Goal: Transaction & Acquisition: Purchase product/service

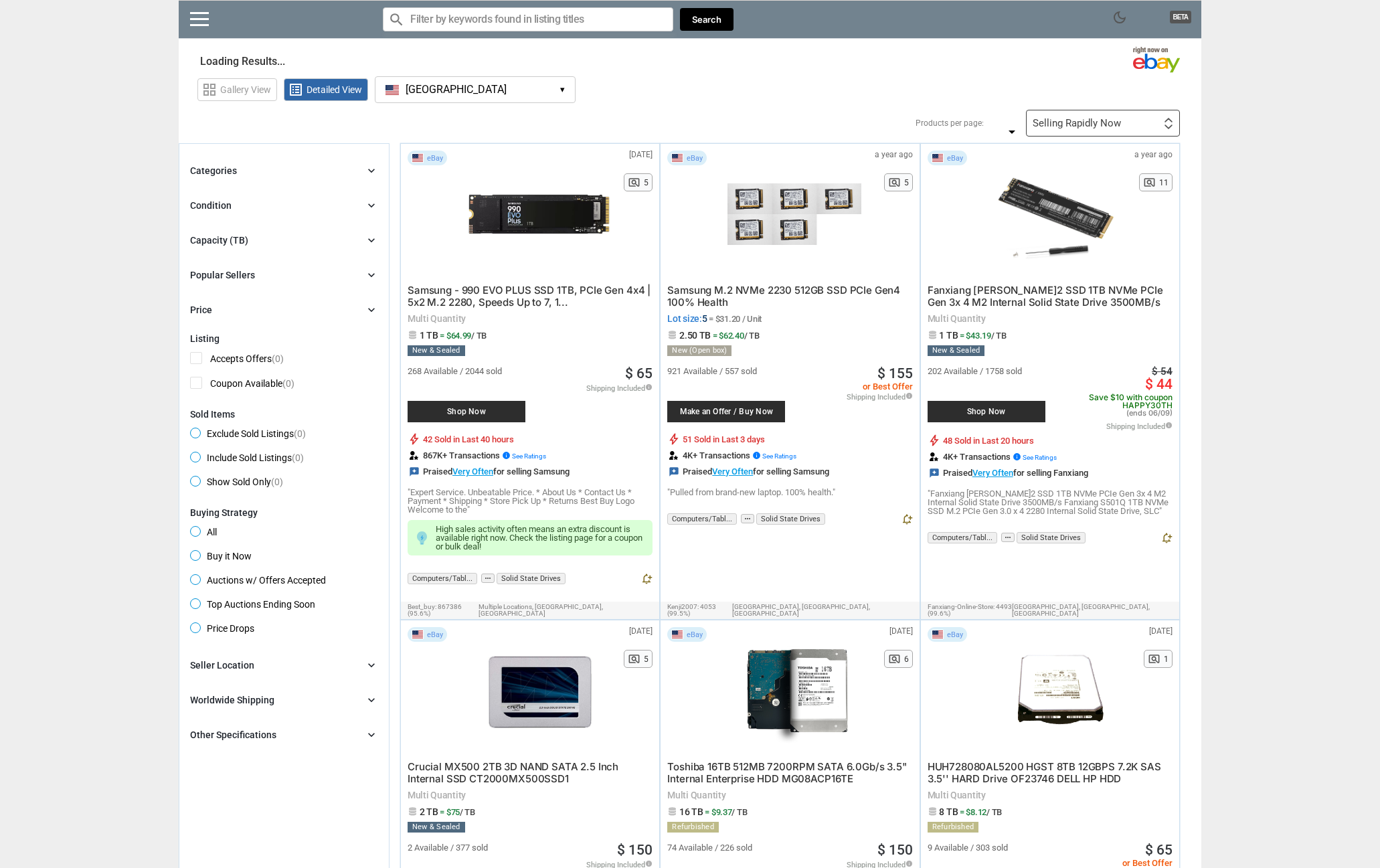
click at [428, 24] on input "Search for models" at bounding box center [528, 19] width 290 height 24
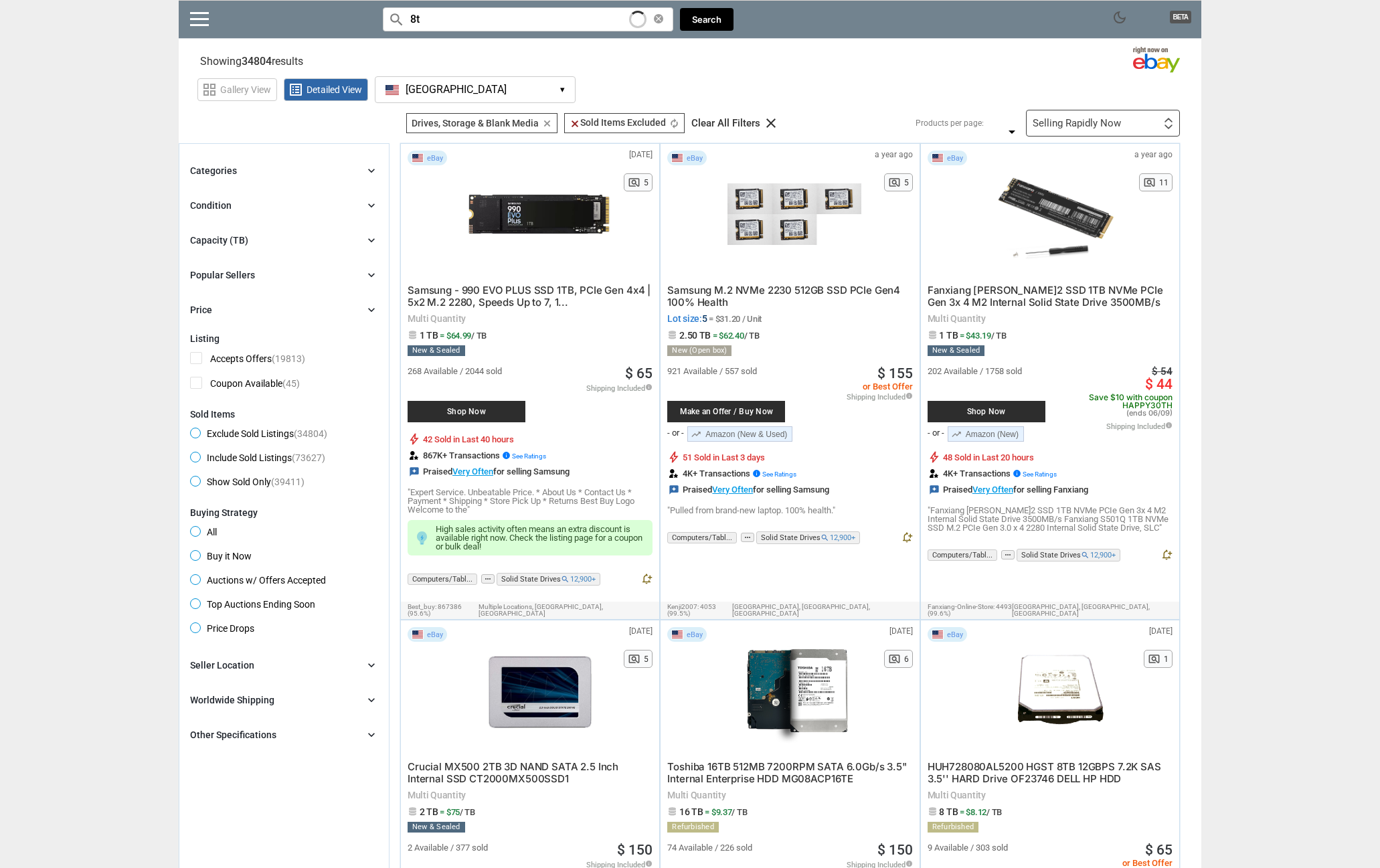
type input "8"
click at [236, 230] on div "Categories chevron_right search close Select All shown | Clear All shown Comput…" at bounding box center [284, 240] width 188 height 155
click at [371, 235] on icon "chevron_right" at bounding box center [371, 240] width 14 height 14
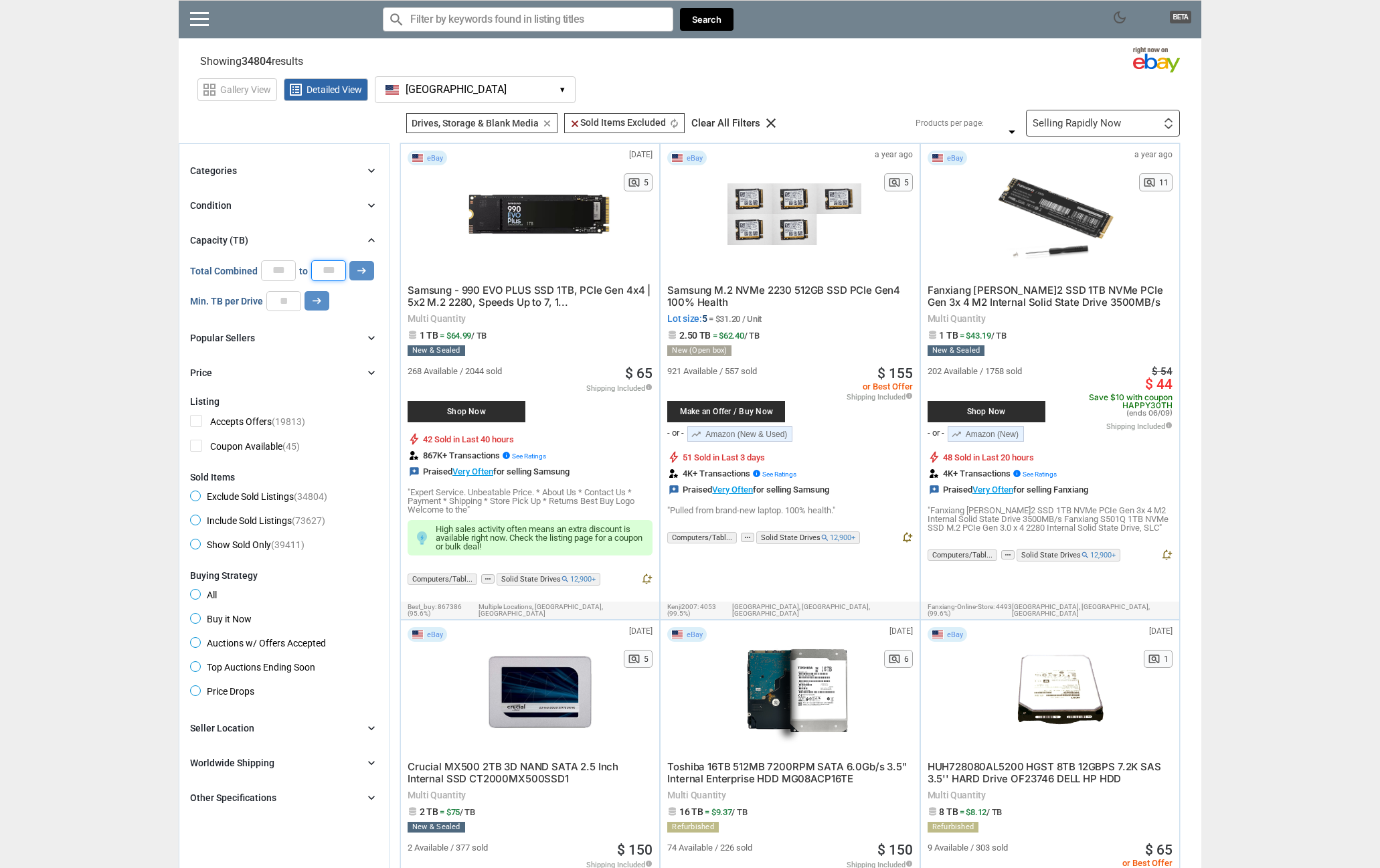
scroll to position [1, 0]
drag, startPoint x: 328, startPoint y: 276, endPoint x: 286, endPoint y: 283, distance: 42.6
click at [286, 283] on div "0 0 0 0 0 *** Total Combined * to * arrow_right_alt Min. TB per Drive arrow_rig…" at bounding box center [284, 286] width 188 height 51
type input "*"
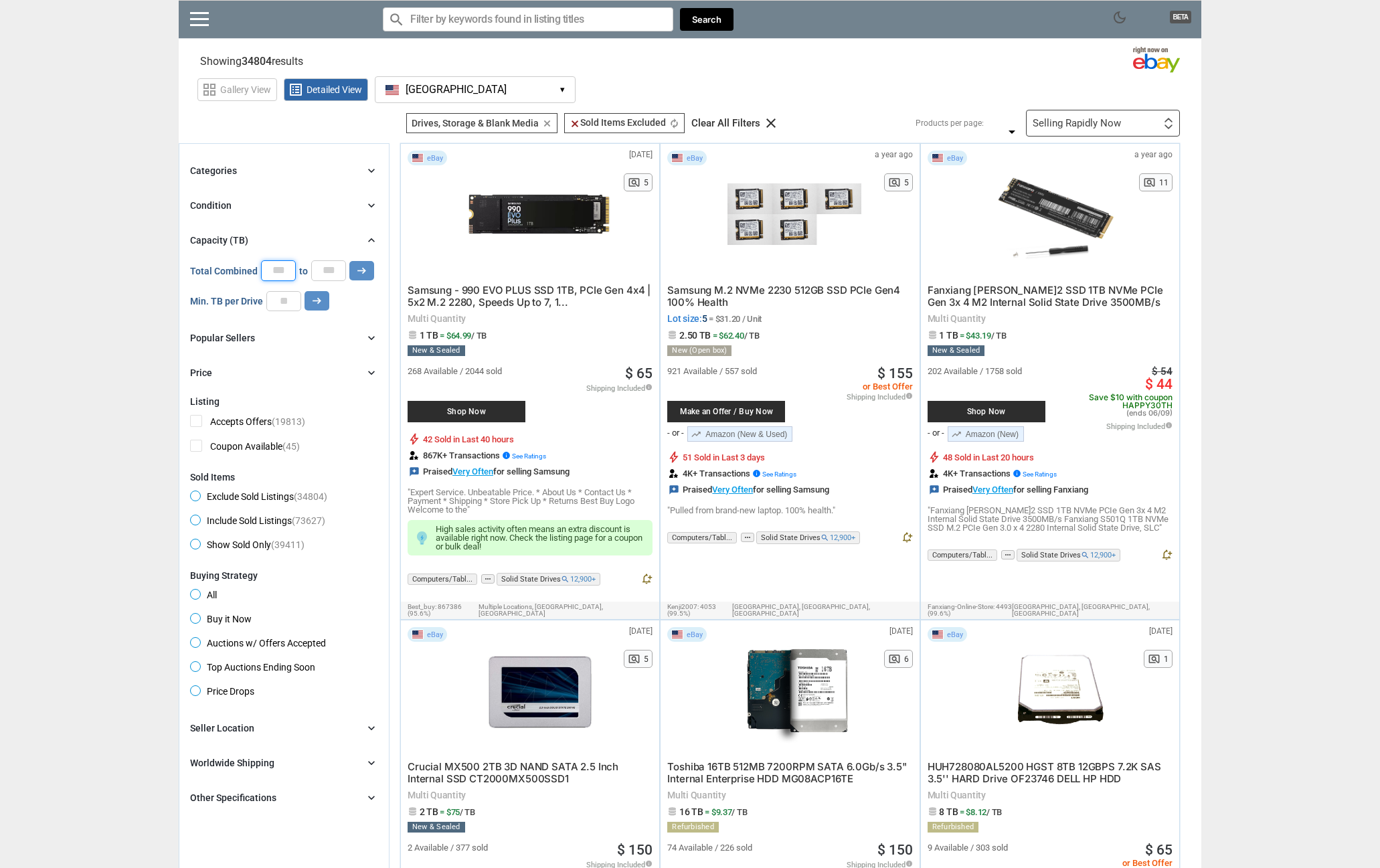
drag, startPoint x: 283, startPoint y: 268, endPoint x: 238, endPoint y: 271, distance: 45.1
click at [247, 270] on div "Total Combined * to * arrow_right_alt" at bounding box center [282, 271] width 184 height 20
type input "*"
click at [375, 166] on icon "chevron_right" at bounding box center [371, 170] width 14 height 14
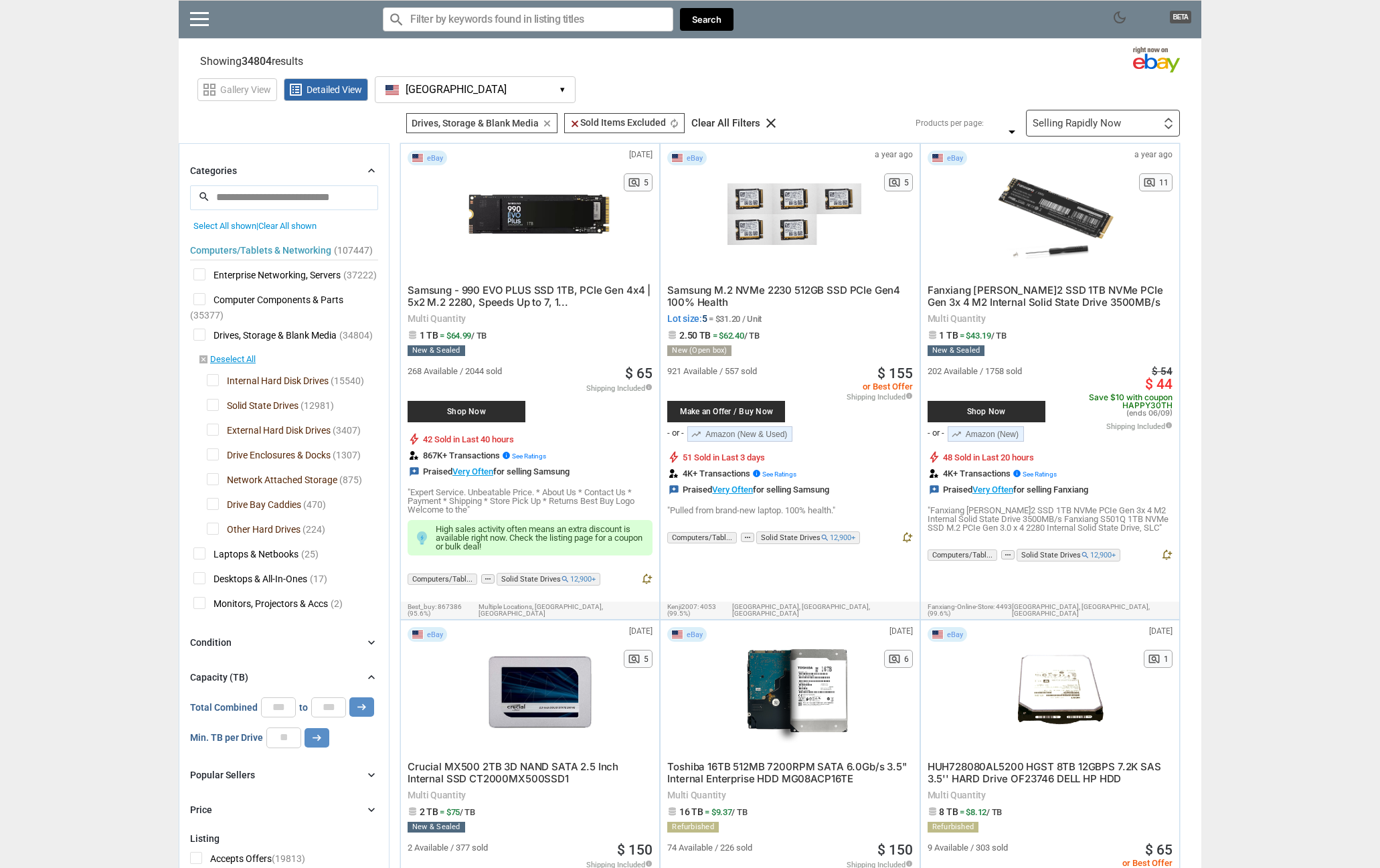
click at [449, 17] on input "Search for models" at bounding box center [528, 19] width 290 height 24
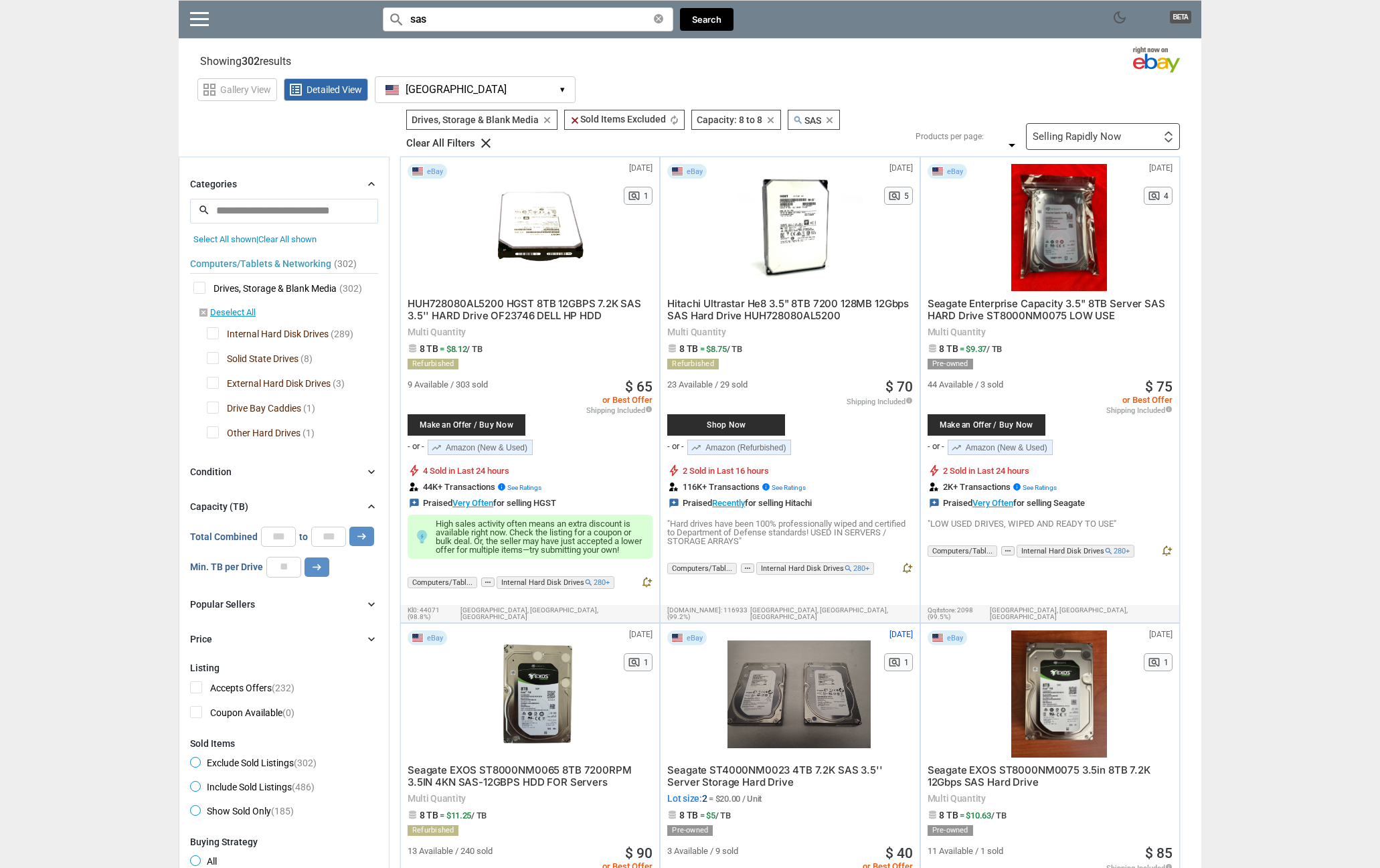
type input "sas"
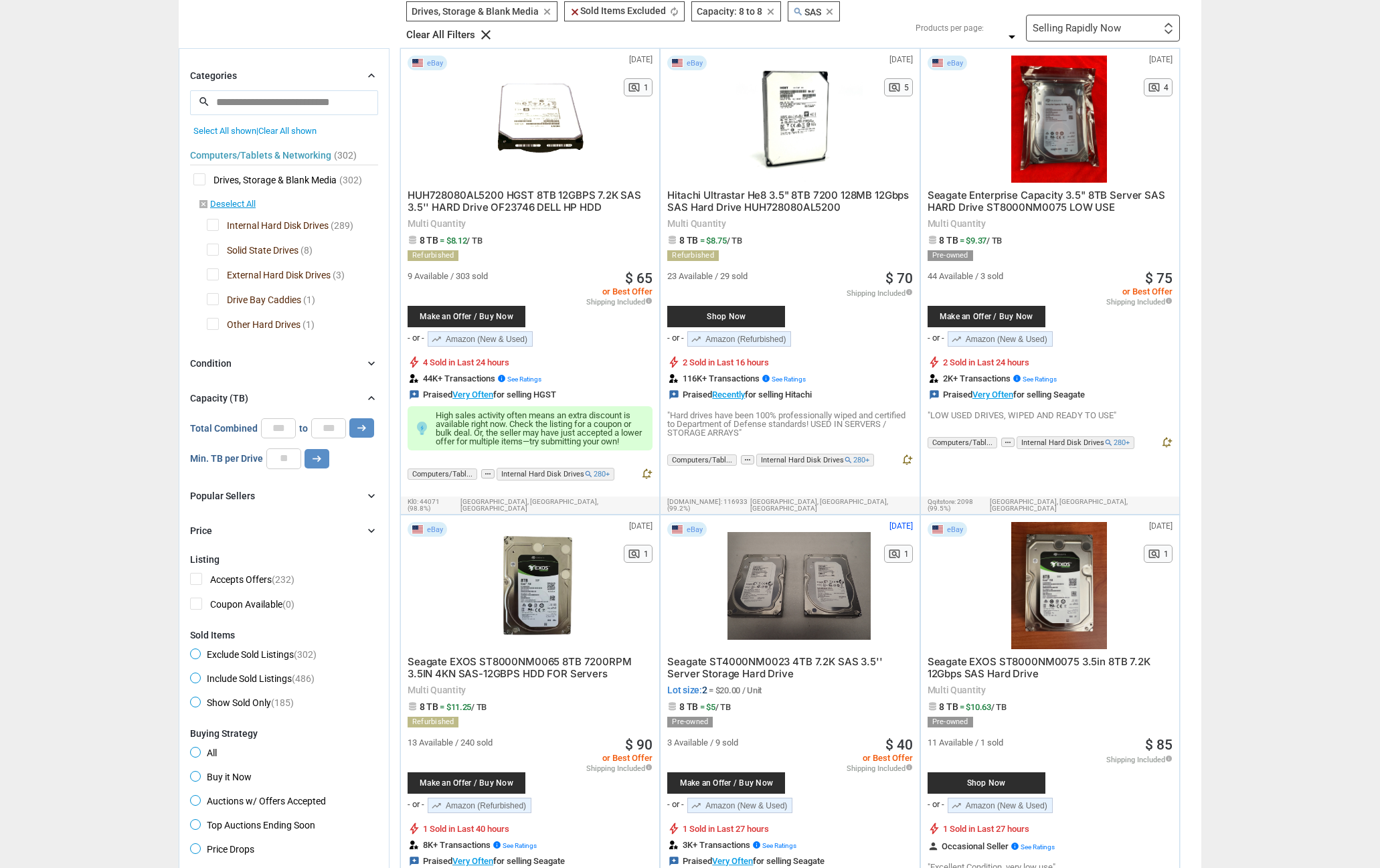
scroll to position [67, 0]
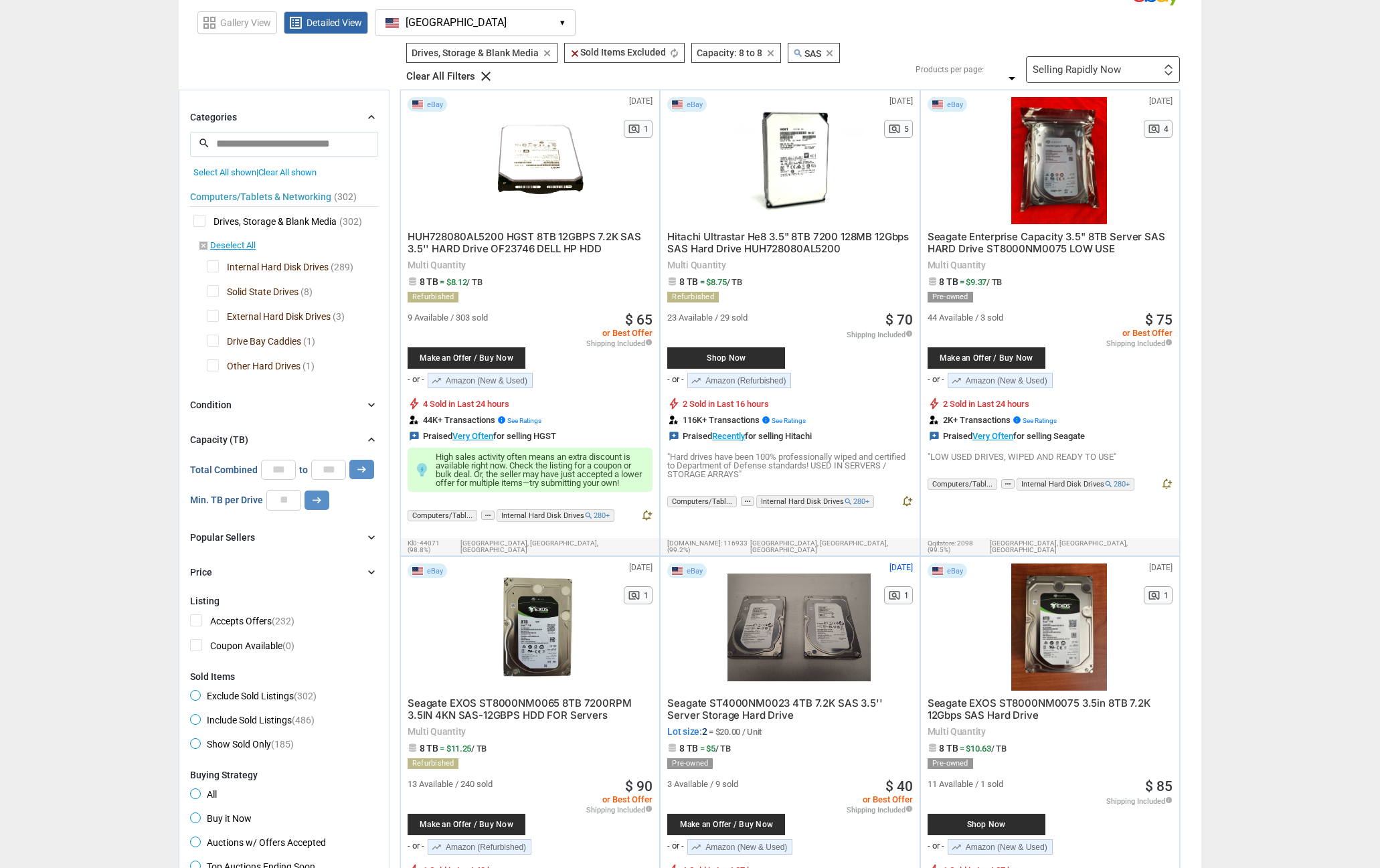
click at [488, 248] on span "HUH728080AL5200 HGST 8TB 12GBPS 7.2K SAS 3.5'' HARD Drive OF23746 DELL HP HDD" at bounding box center [524, 243] width 233 height 25
click at [196, 220] on span "Drives, Storage & Blank Media" at bounding box center [265, 223] width 143 height 17
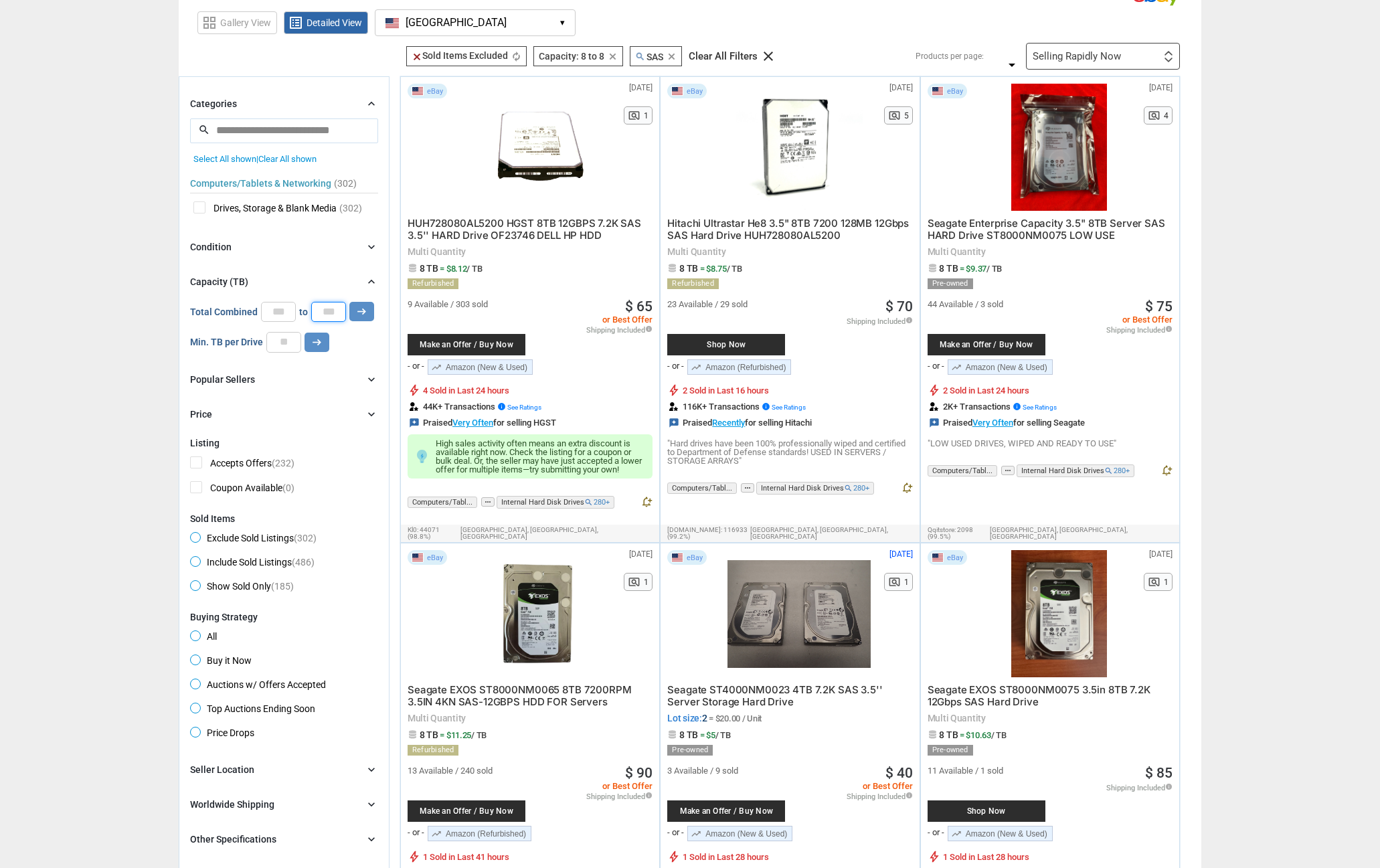
drag, startPoint x: 334, startPoint y: 313, endPoint x: 287, endPoint y: 308, distance: 47.3
click at [287, 308] on div "Total Combined * to * arrow_right_alt" at bounding box center [282, 312] width 184 height 20
type input "**"
click at [350, 302] on button "arrow_right_alt" at bounding box center [362, 311] width 25 height 19
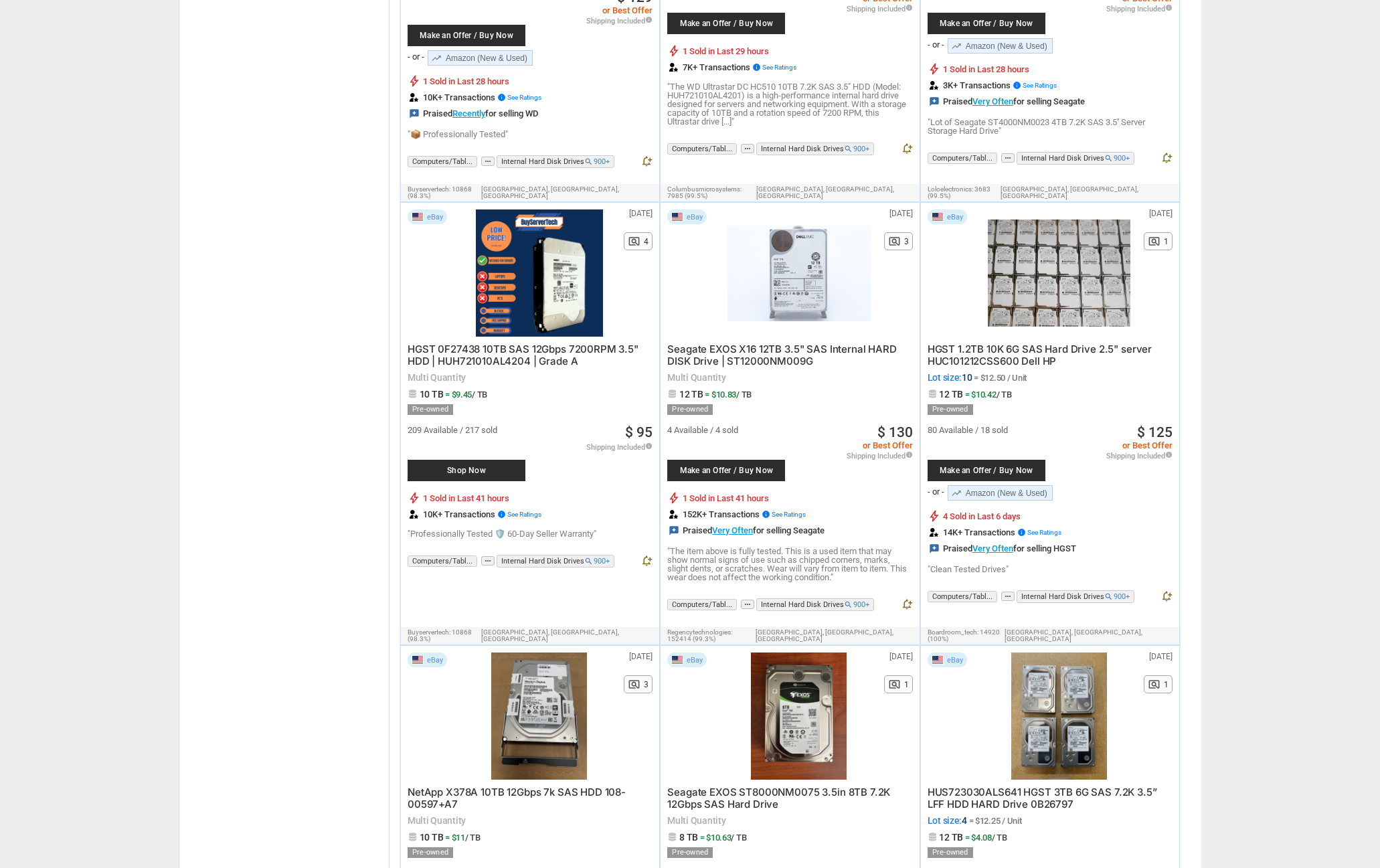
scroll to position [2209, 0]
